Goal: Task Accomplishment & Management: Manage account settings

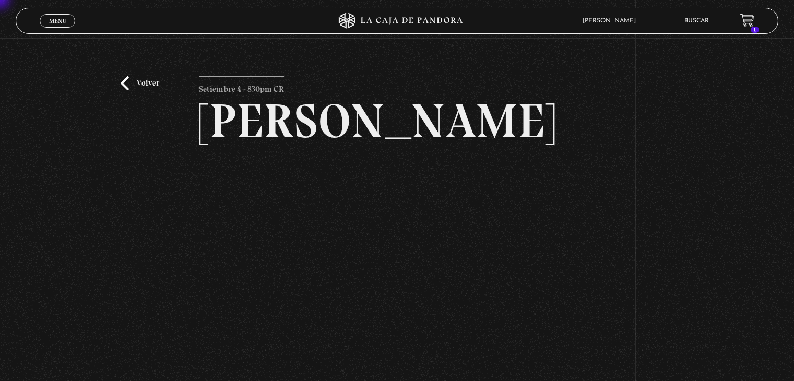
scroll to position [125, 0]
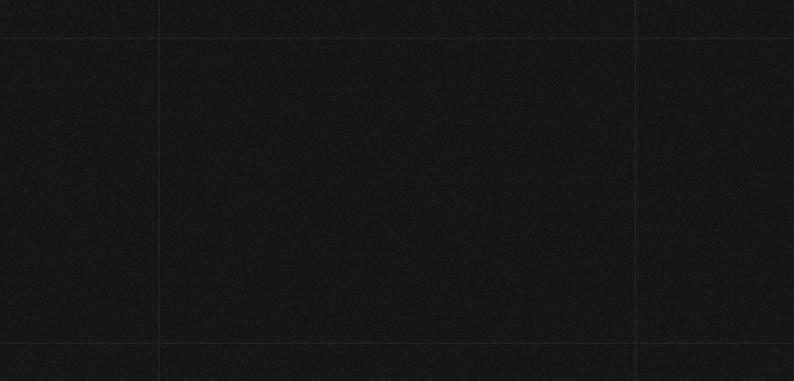
scroll to position [110, 0]
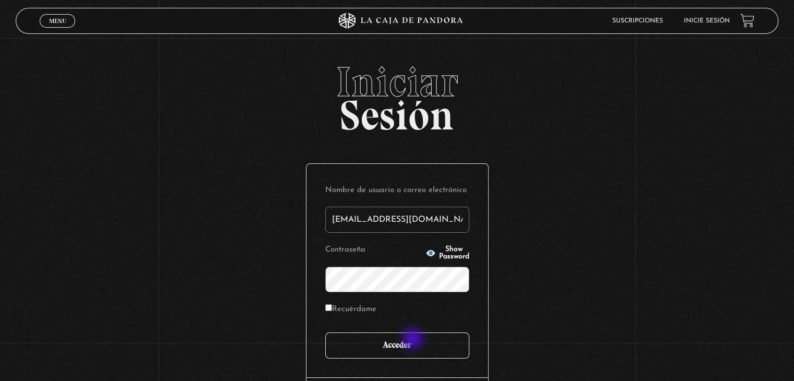
click at [414, 340] on input "Acceder" at bounding box center [397, 346] width 144 height 26
